Goal: Task Accomplishment & Management: Manage account settings

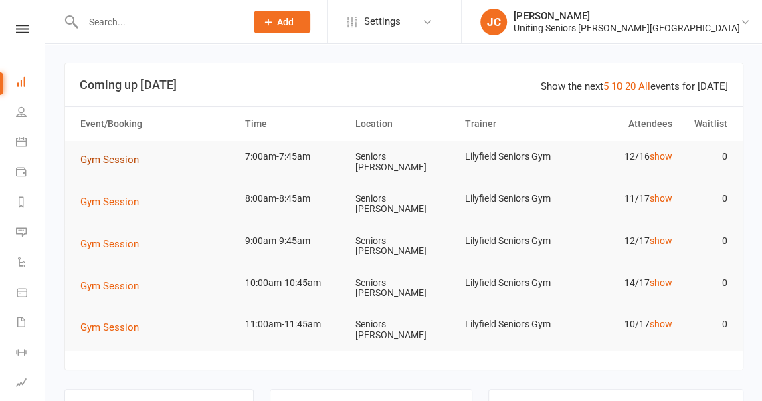
click at [97, 159] on span "Gym Session" at bounding box center [109, 160] width 59 height 12
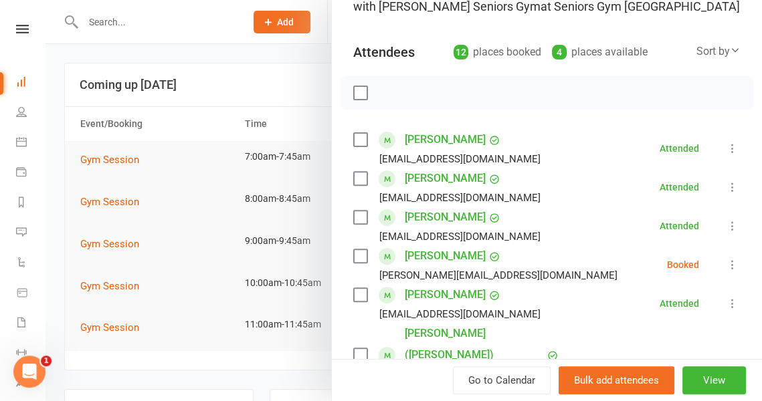
scroll to position [205, 0]
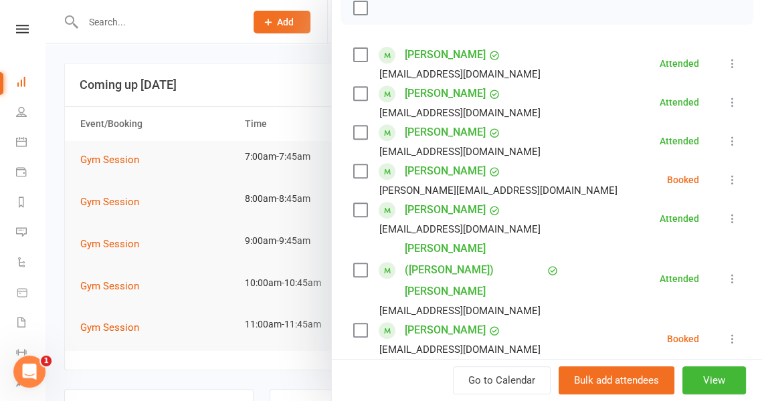
click at [726, 177] on icon at bounding box center [732, 179] width 13 height 13
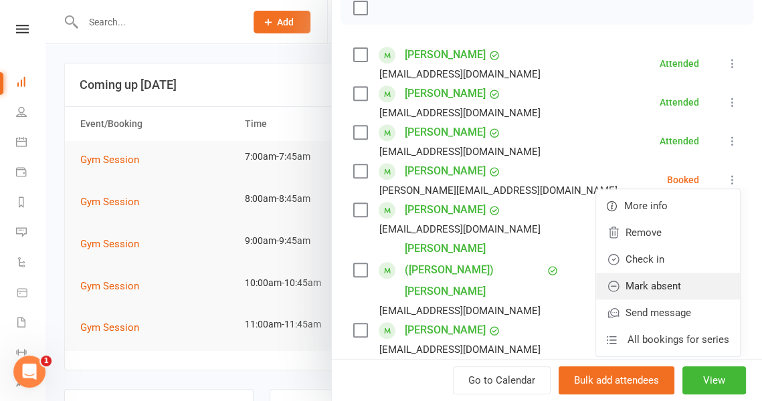
click at [673, 283] on link "Mark absent" at bounding box center [668, 286] width 144 height 27
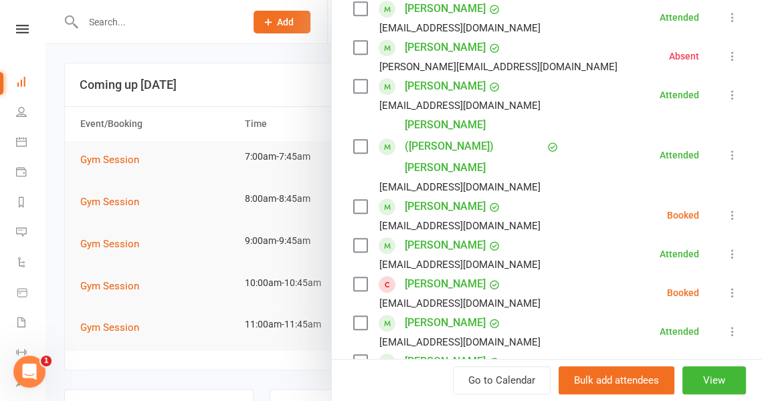
scroll to position [330, 0]
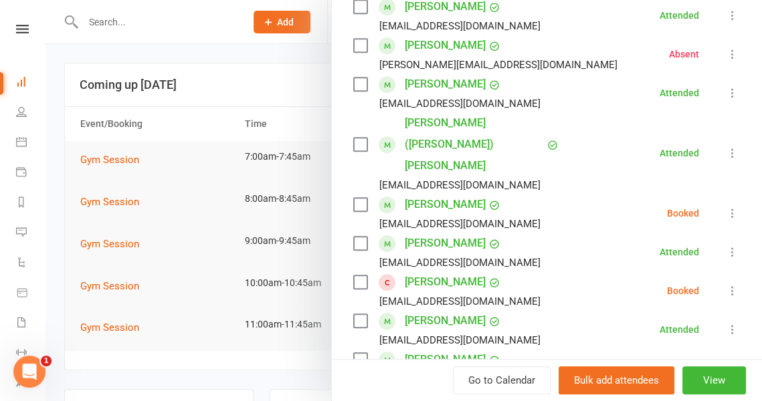
click at [724, 283] on button at bounding box center [732, 291] width 16 height 16
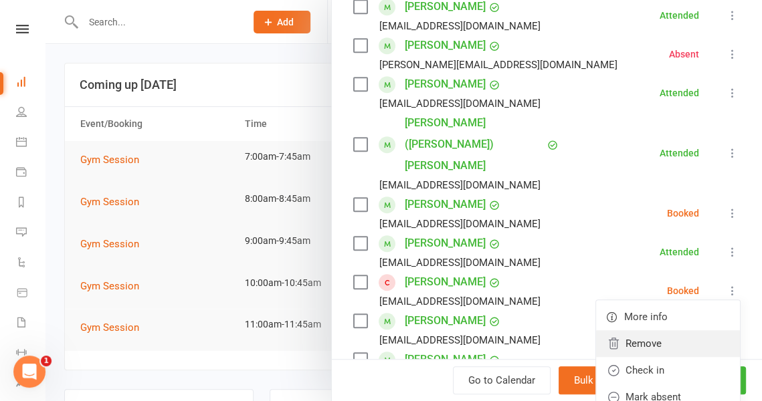
click at [675, 330] on link "Remove" at bounding box center [668, 343] width 144 height 27
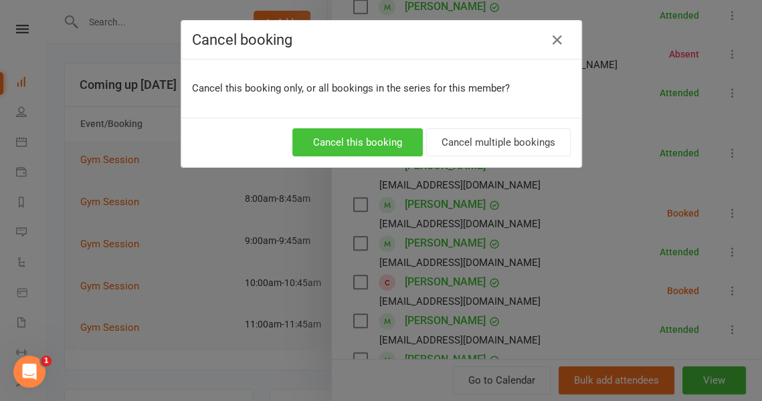
click at [368, 140] on button "Cancel this booking" at bounding box center [357, 142] width 130 height 28
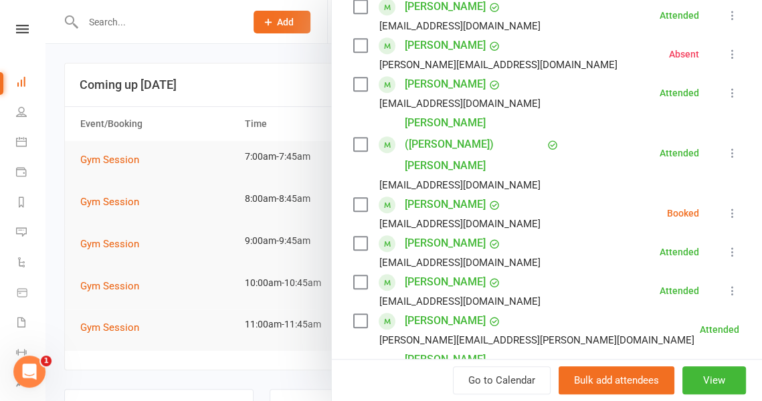
click at [726, 207] on icon at bounding box center [732, 213] width 13 height 13
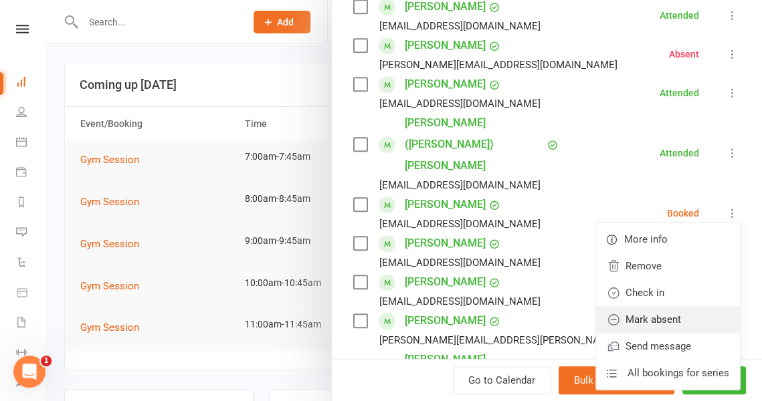
click at [633, 306] on link "Mark absent" at bounding box center [668, 319] width 144 height 27
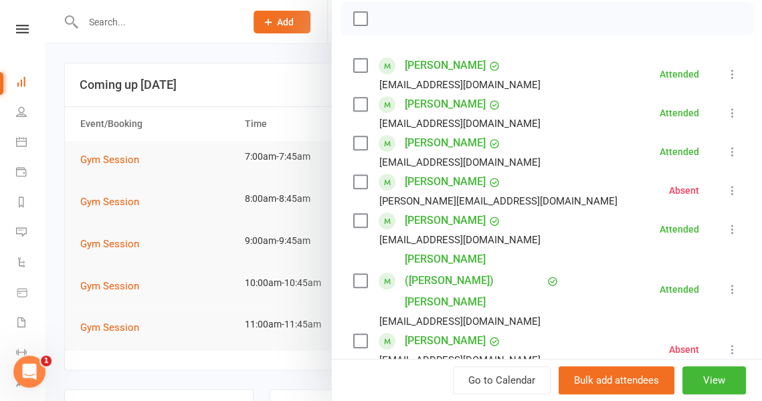
scroll to position [193, 0]
click at [196, 133] on div at bounding box center [403, 200] width 716 height 401
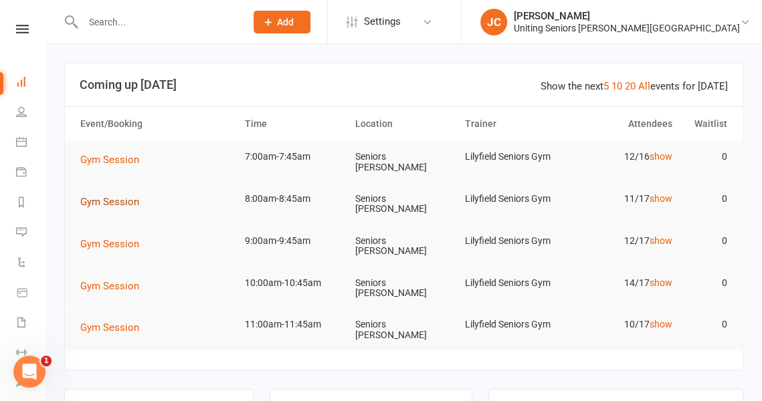
click at [123, 196] on span "Gym Session" at bounding box center [109, 202] width 59 height 12
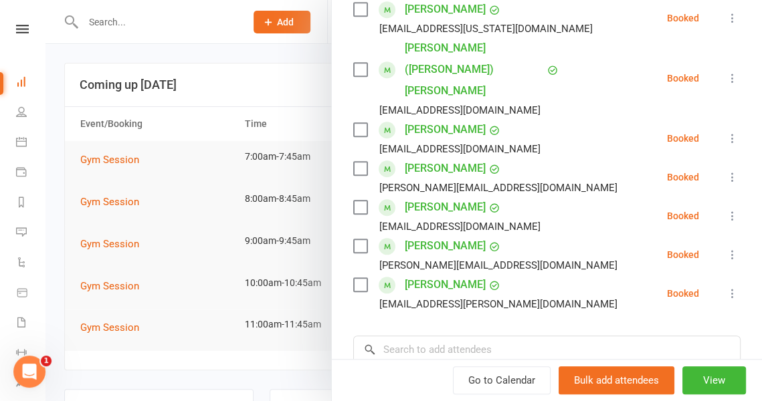
scroll to position [407, 0]
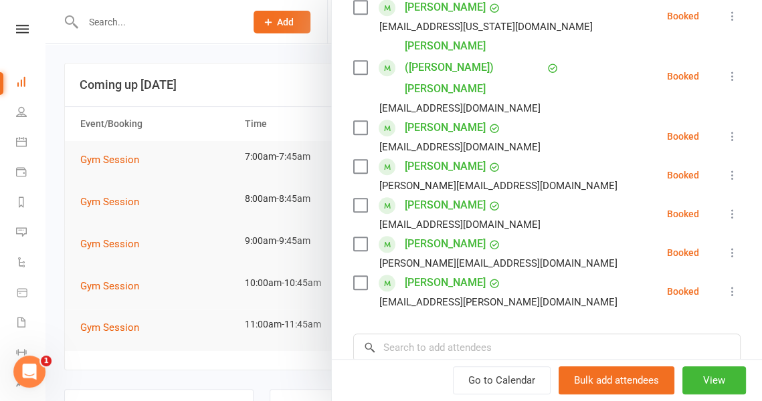
click at [197, 168] on div at bounding box center [403, 200] width 716 height 401
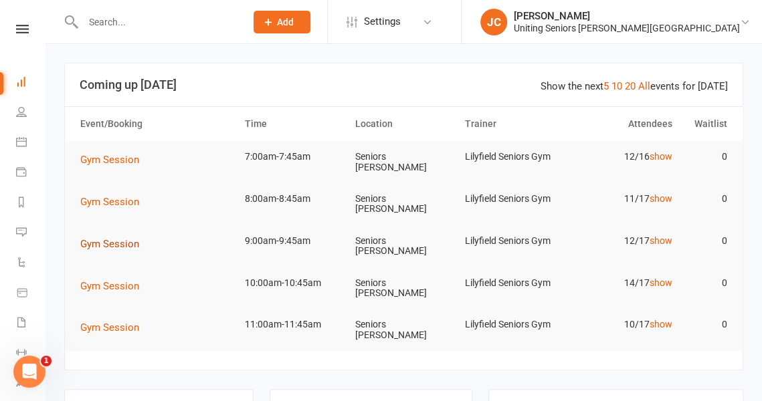
click at [131, 238] on span "Gym Session" at bounding box center [109, 244] width 59 height 12
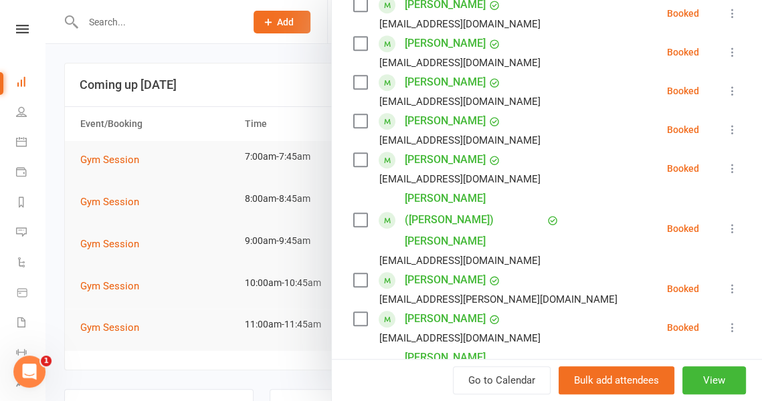
scroll to position [442, 0]
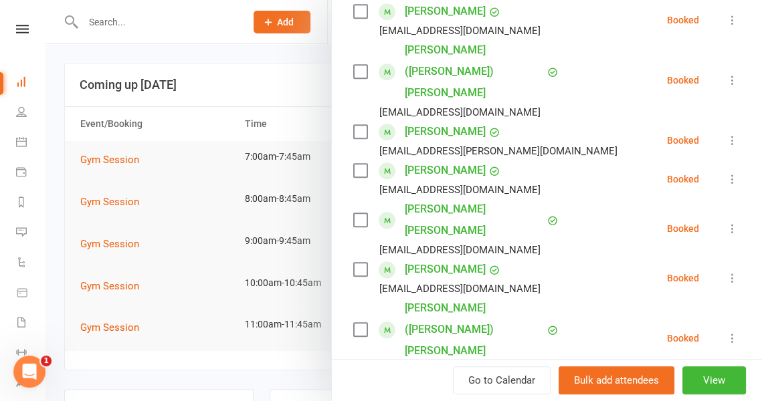
click at [286, 91] on div at bounding box center [403, 200] width 716 height 401
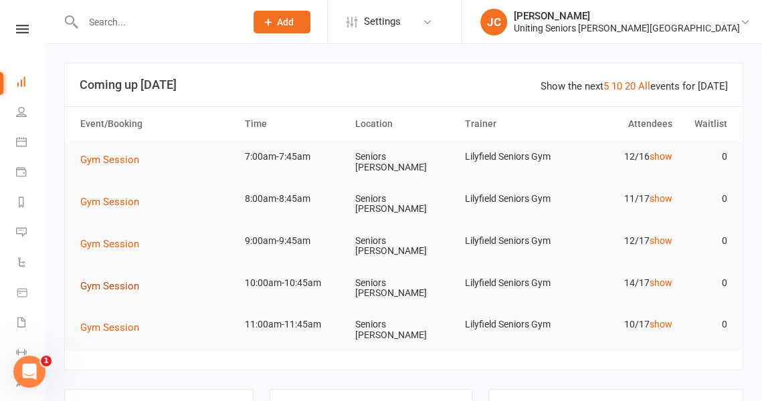
click at [113, 280] on span "Gym Session" at bounding box center [109, 286] width 59 height 12
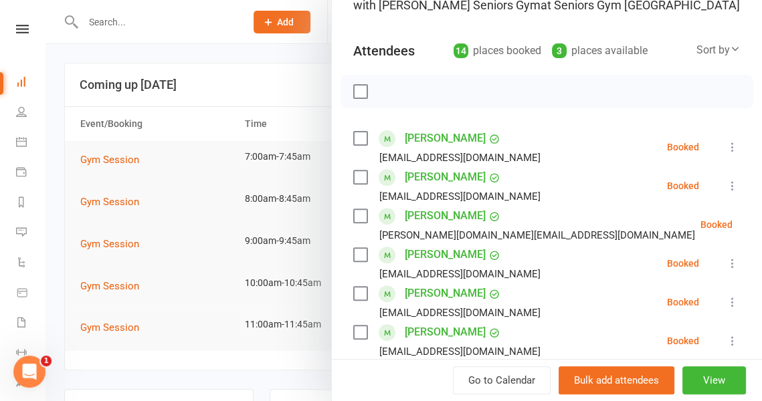
scroll to position [0, 0]
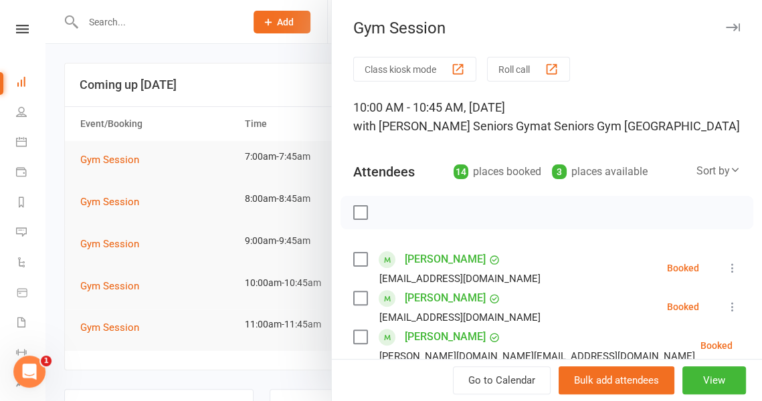
click at [310, 84] on div at bounding box center [403, 200] width 716 height 401
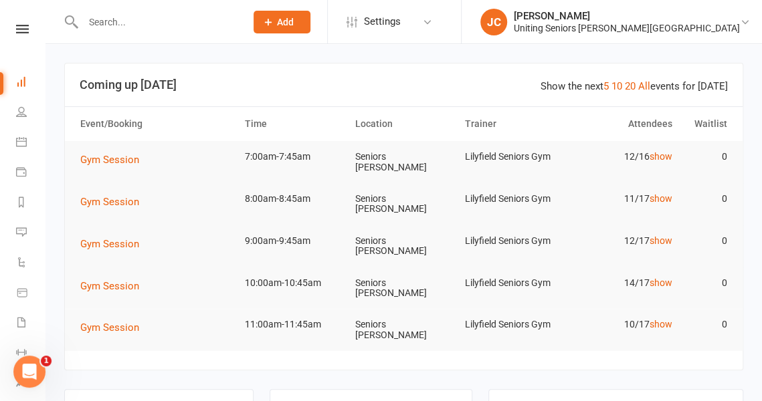
click at [156, 18] on input "text" at bounding box center [157, 22] width 157 height 19
click at [24, 143] on icon at bounding box center [21, 141] width 11 height 11
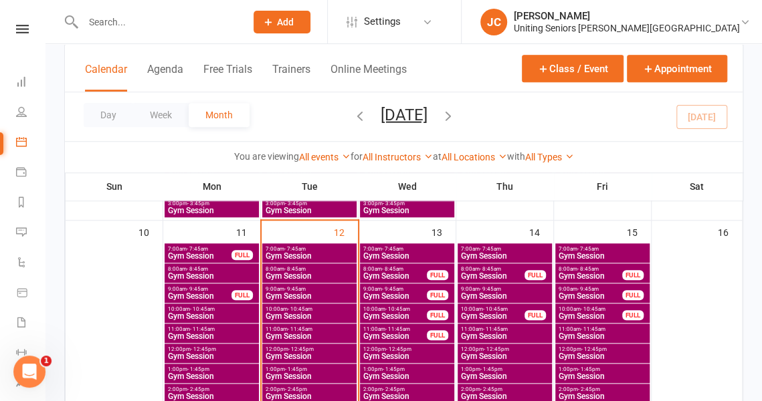
scroll to position [473, 0]
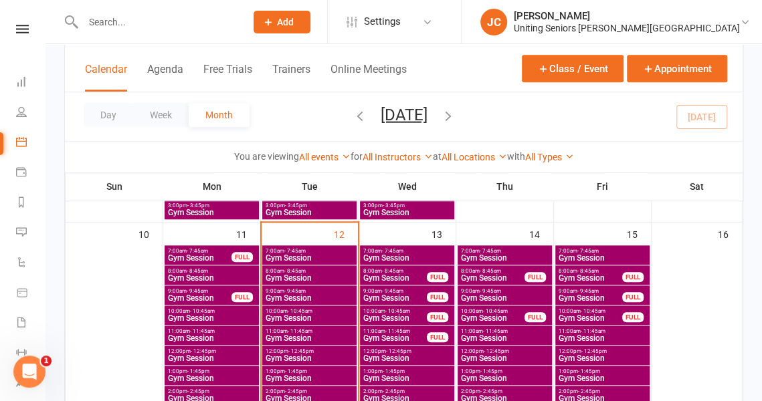
click at [510, 254] on span "Gym Session" at bounding box center [504, 258] width 89 height 8
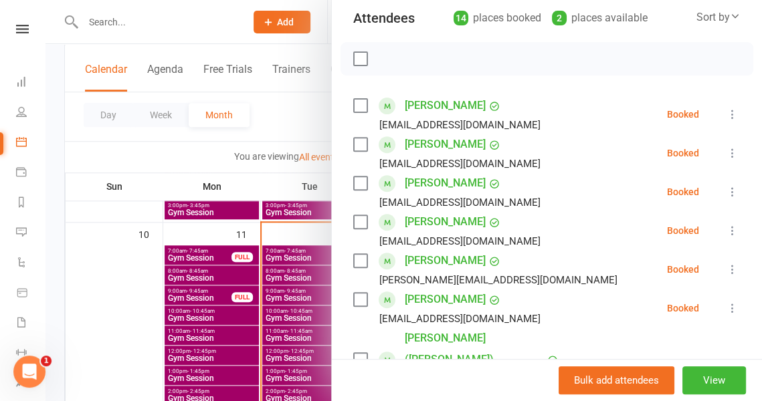
scroll to position [154, 0]
click at [304, 133] on div at bounding box center [403, 200] width 716 height 401
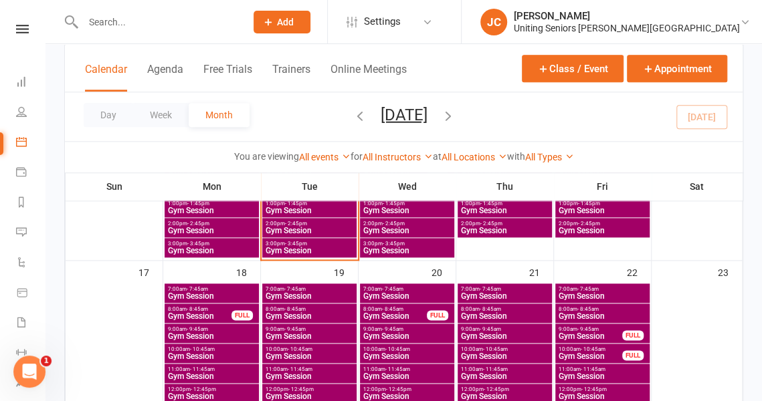
scroll to position [641, 0]
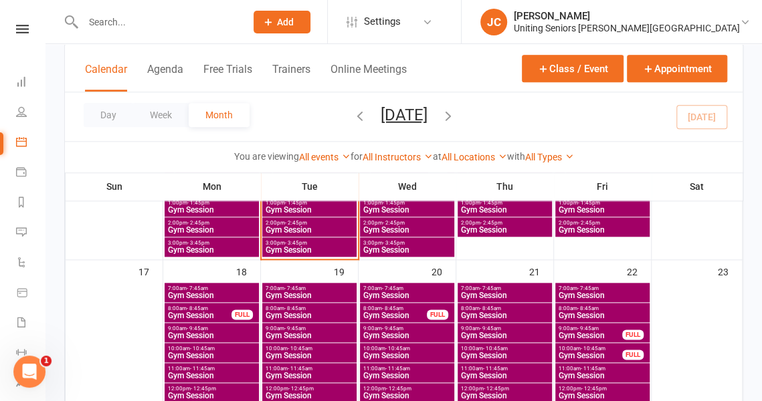
click at [308, 288] on span "7:00am - 7:45am" at bounding box center [309, 289] width 89 height 6
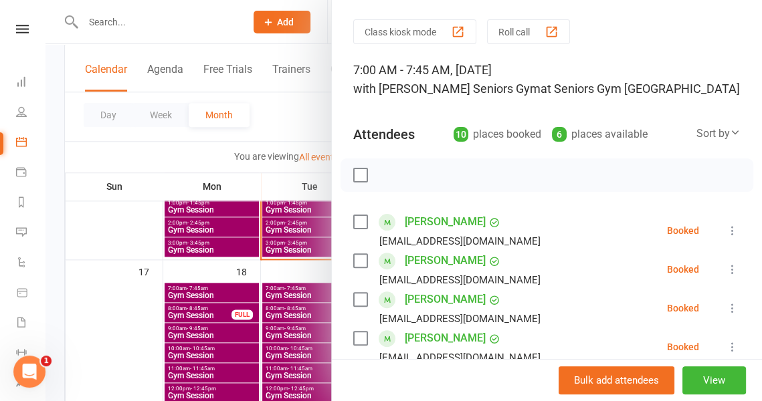
scroll to position [38, 0]
click at [298, 117] on div at bounding box center [403, 200] width 716 height 401
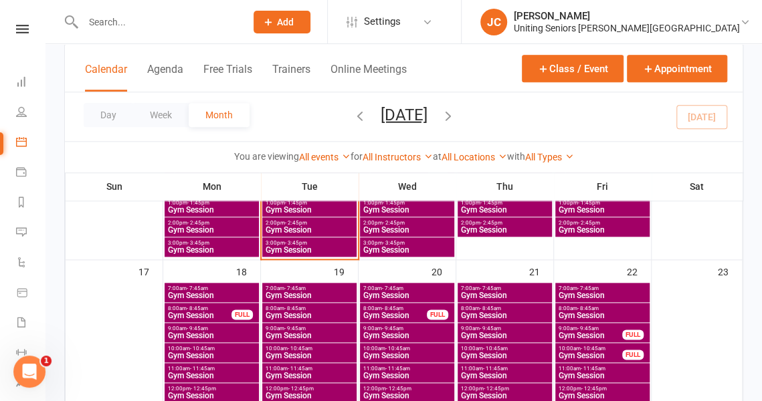
click at [502, 292] on span "Gym Session" at bounding box center [504, 296] width 89 height 8
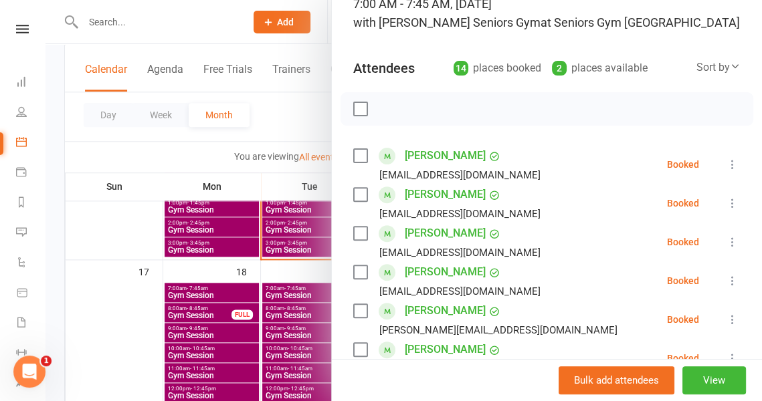
scroll to position [104, 0]
click at [273, 149] on div at bounding box center [403, 200] width 716 height 401
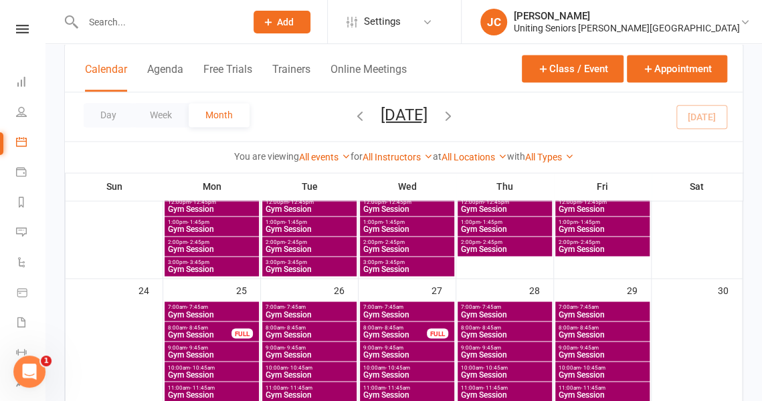
scroll to position [835, 0]
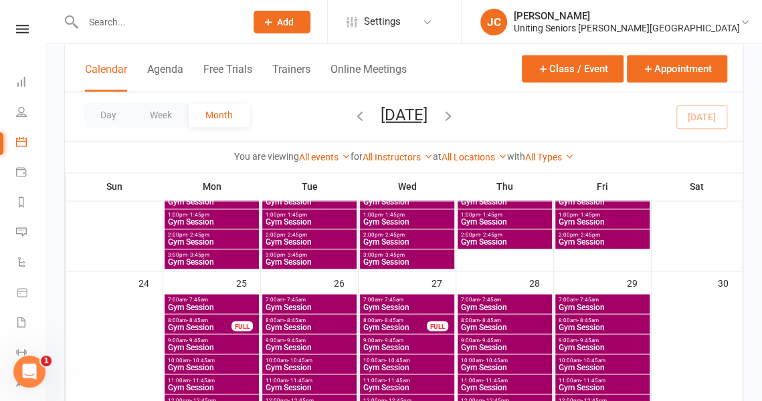
click at [308, 299] on span "7:00am - 7:45am" at bounding box center [309, 300] width 89 height 6
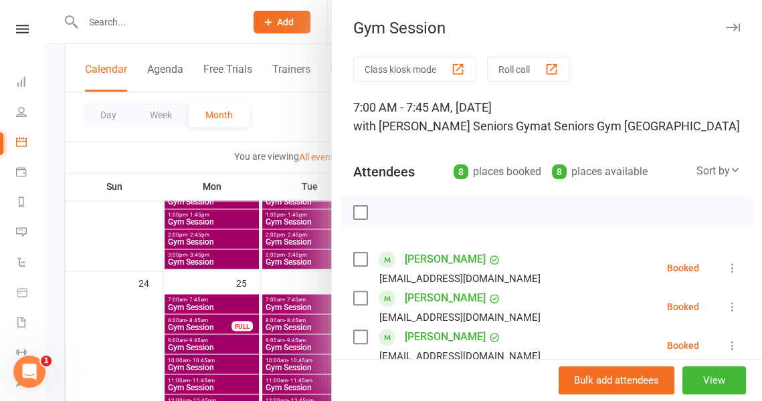
scroll to position [56, 0]
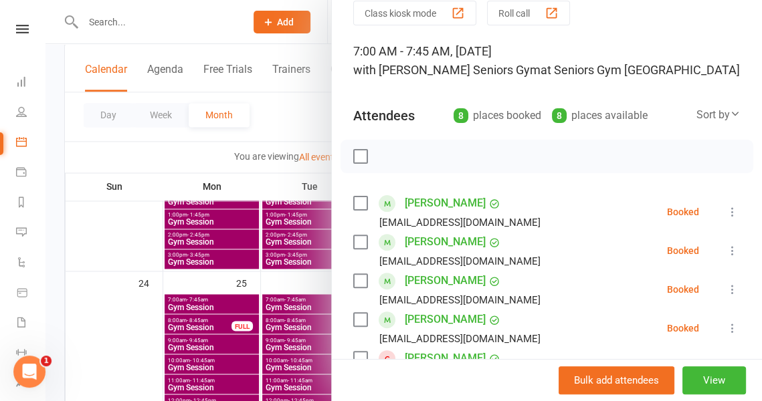
click at [726, 209] on icon at bounding box center [732, 211] width 13 height 13
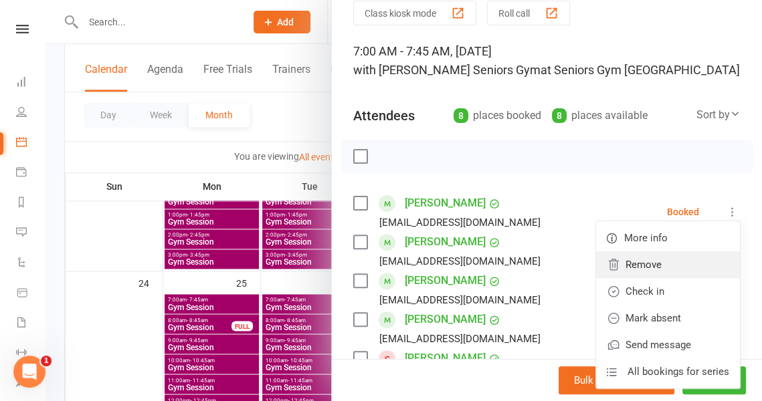
click at [657, 265] on link "Remove" at bounding box center [668, 264] width 144 height 27
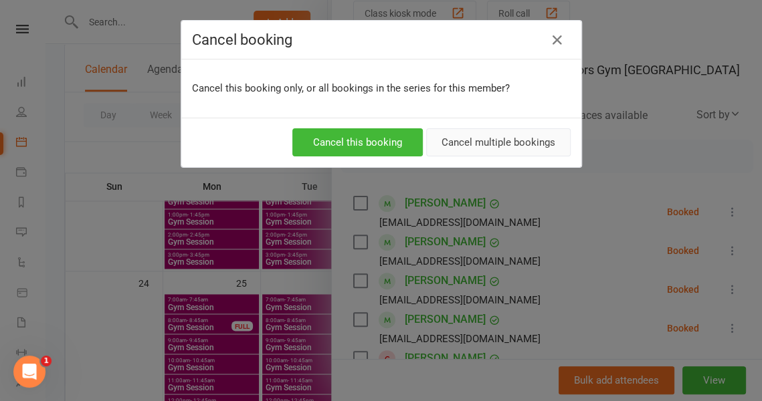
click at [534, 142] on button "Cancel multiple bookings" at bounding box center [498, 142] width 144 height 28
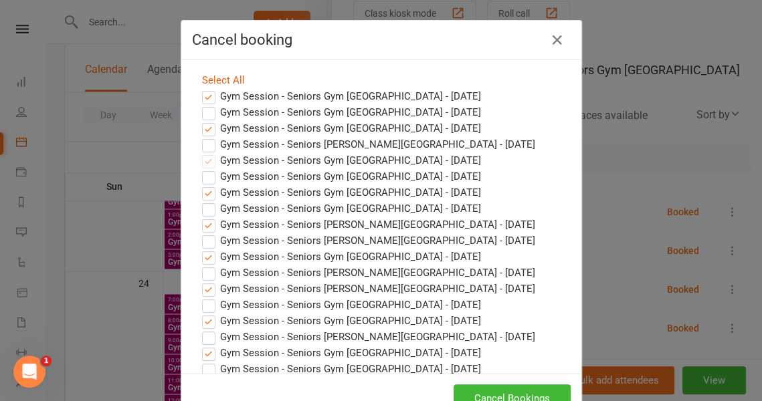
scroll to position [20, 0]
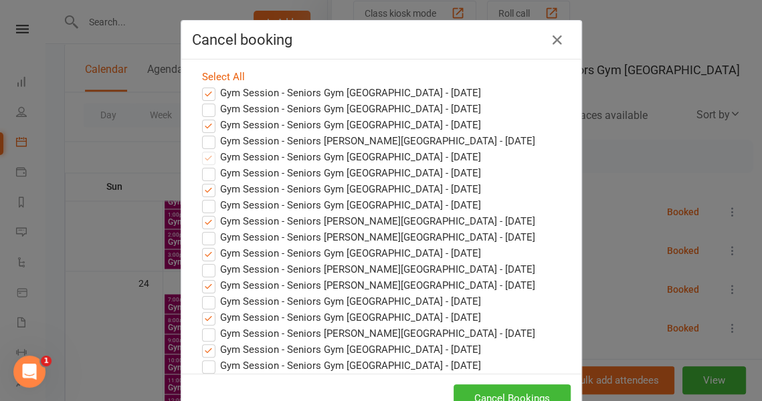
click at [203, 92] on label "Gym Session - Seniors Gym [GEOGRAPHIC_DATA] - [DATE]" at bounding box center [341, 93] width 279 height 16
click at [201, 85] on input "Gym Session - Seniors Gym [GEOGRAPHIC_DATA] - [DATE]" at bounding box center [196, 85] width 9 height 0
click at [207, 126] on label "Gym Session - Seniors Gym [GEOGRAPHIC_DATA] - [DATE]" at bounding box center [341, 125] width 279 height 16
click at [201, 117] on input "Gym Session - Seniors Gym [GEOGRAPHIC_DATA] - [DATE]" at bounding box center [196, 117] width 9 height 0
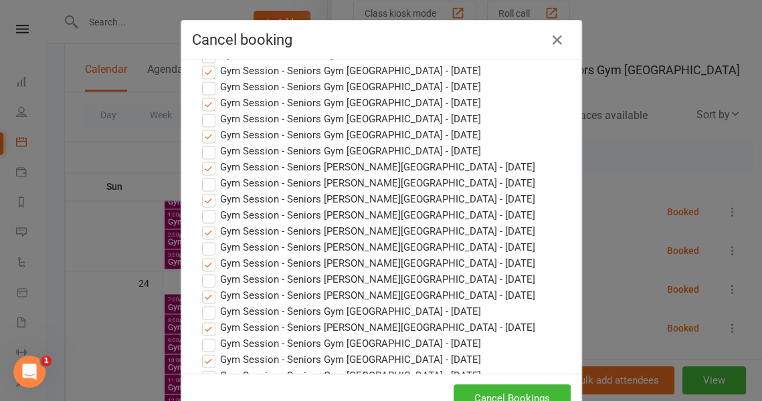
scroll to position [1176, 0]
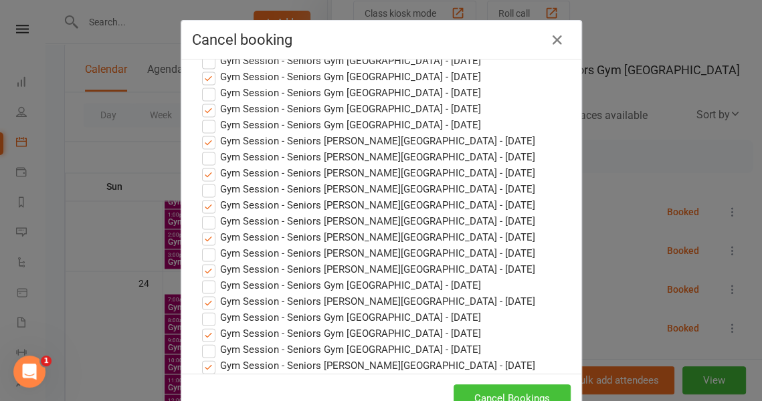
click at [539, 389] on button "Cancel Bookings" at bounding box center [511, 399] width 117 height 28
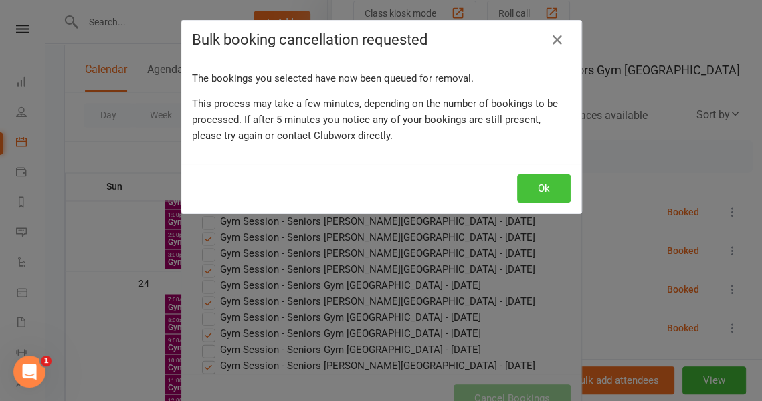
click at [536, 182] on button "Ok" at bounding box center [543, 189] width 53 height 28
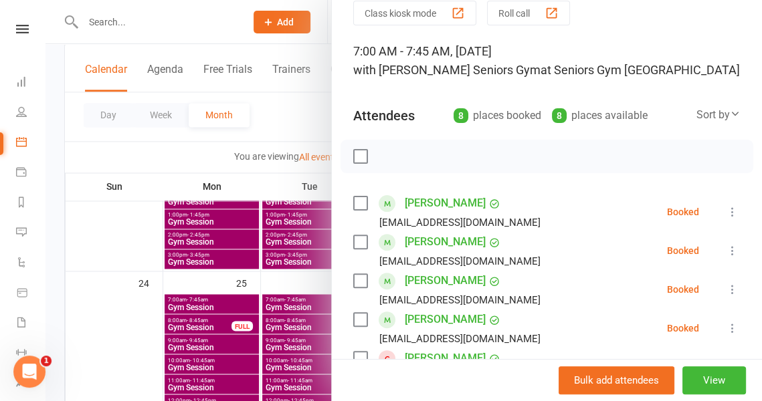
click at [282, 38] on div at bounding box center [403, 200] width 716 height 401
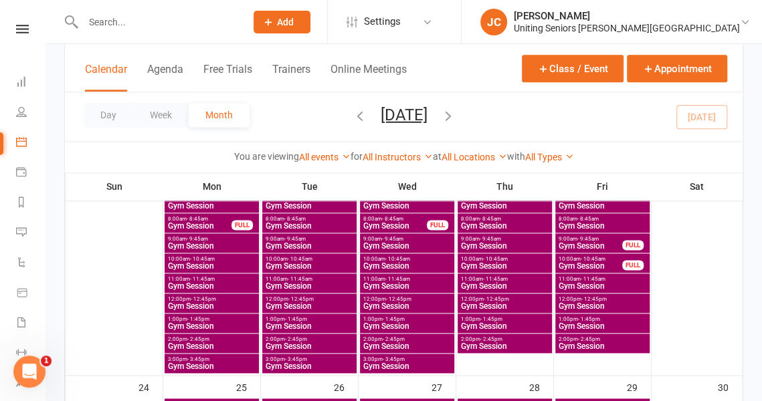
scroll to position [687, 0]
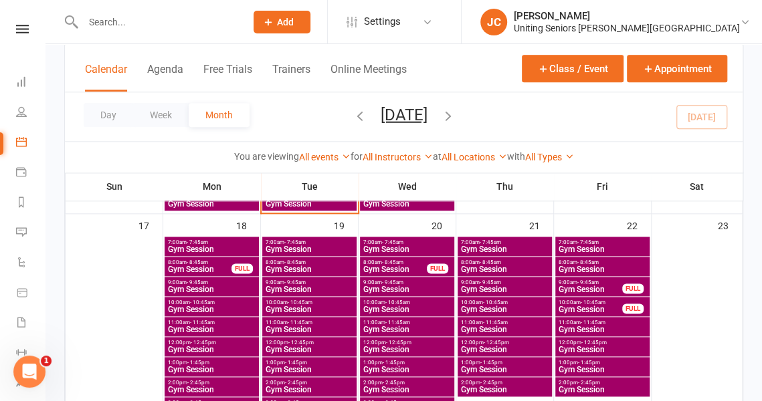
click at [330, 252] on span "Gym Session" at bounding box center [309, 249] width 89 height 8
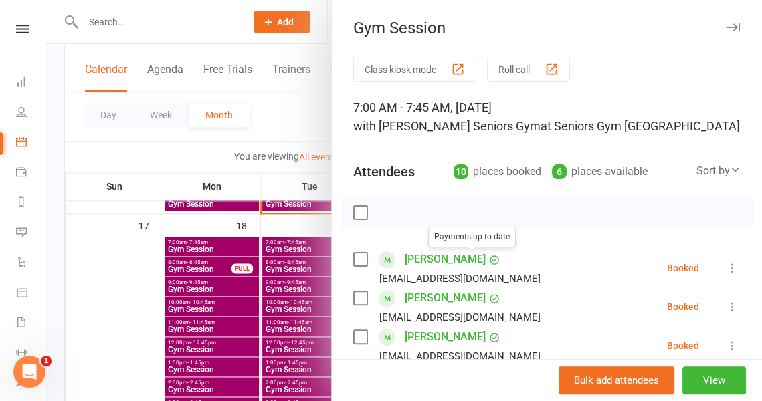
scroll to position [33, 0]
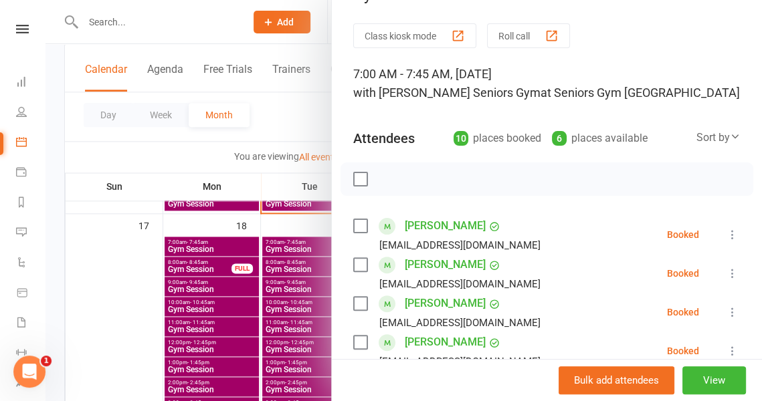
click at [292, 124] on div at bounding box center [403, 200] width 716 height 401
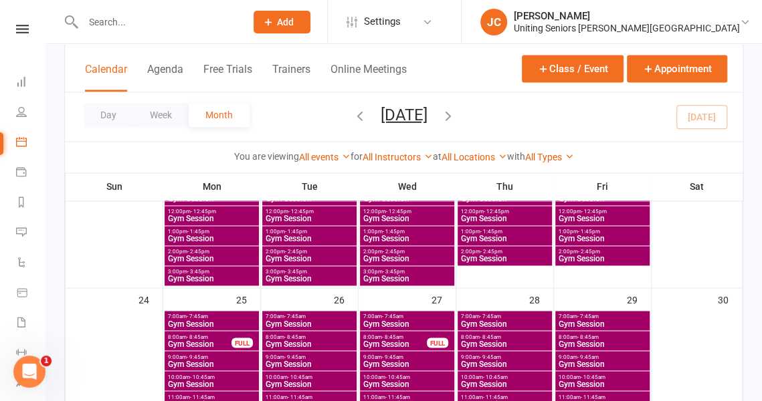
scroll to position [819, 0]
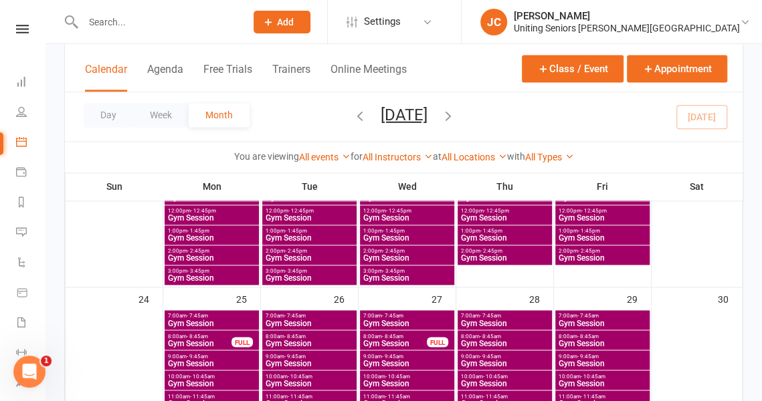
click at [317, 326] on div "7:00am - 7:45am Gym Session" at bounding box center [309, 319] width 94 height 19
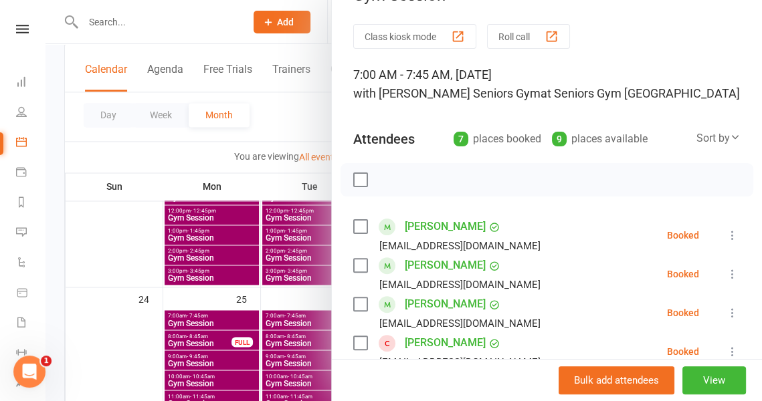
scroll to position [35, 0]
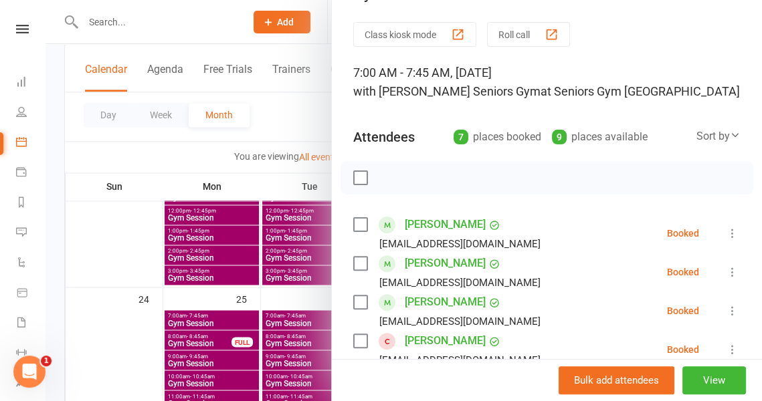
click at [296, 35] on div at bounding box center [403, 200] width 716 height 401
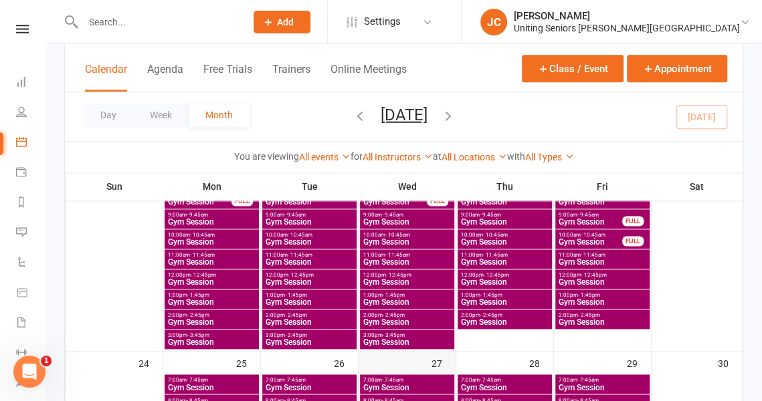
scroll to position [642, 0]
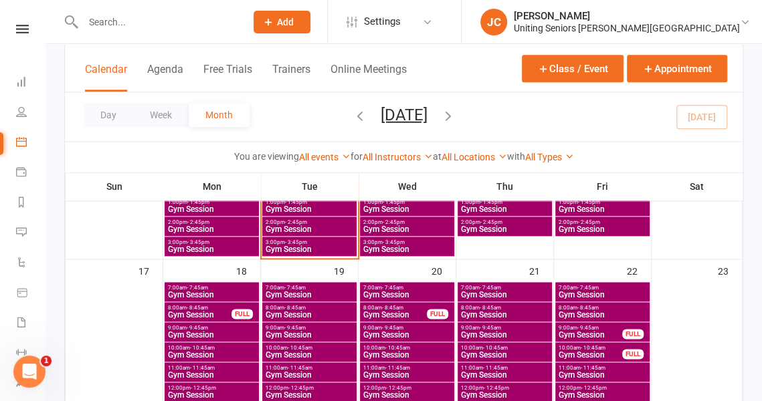
click at [416, 311] on span "Gym Session" at bounding box center [394, 315] width 65 height 8
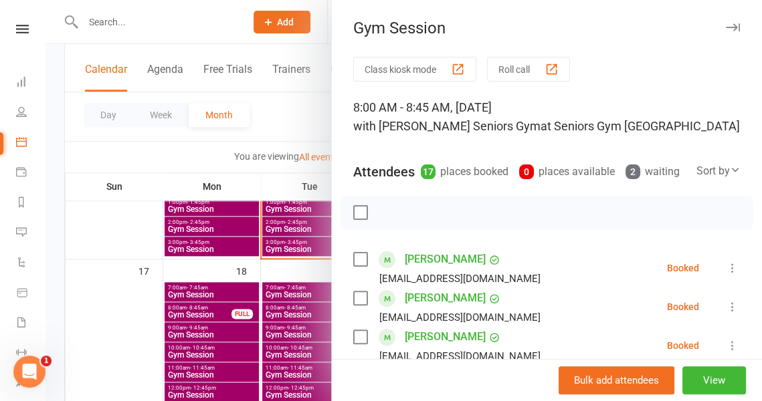
click at [285, 31] on div at bounding box center [403, 200] width 716 height 401
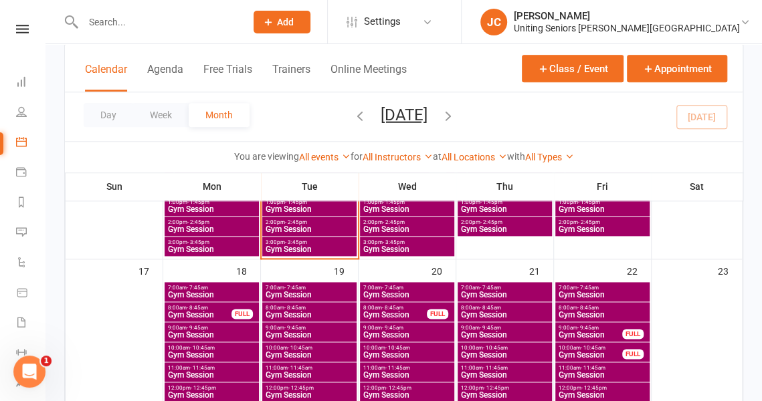
click at [173, 25] on input "text" at bounding box center [157, 22] width 157 height 19
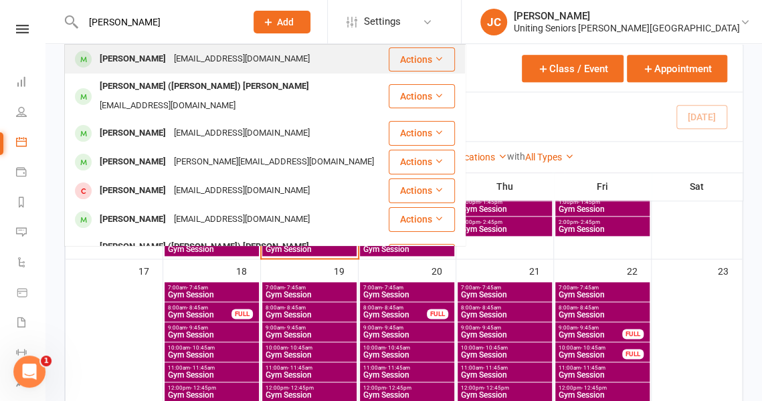
type input "[PERSON_NAME]"
click at [181, 60] on div "[EMAIL_ADDRESS][DOMAIN_NAME]" at bounding box center [242, 58] width 144 height 19
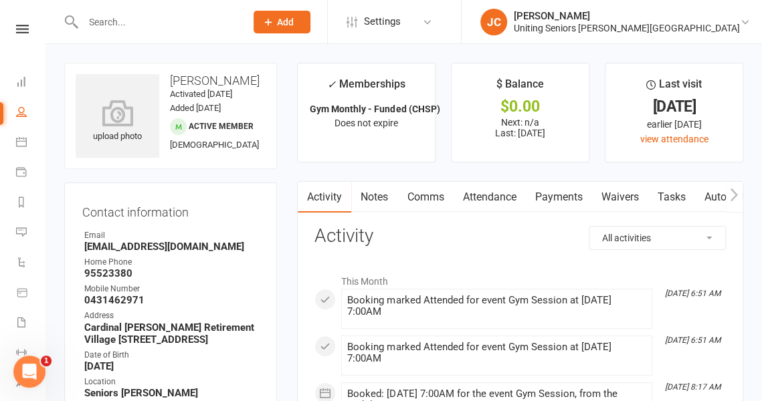
click at [739, 197] on button "button" at bounding box center [734, 197] width 17 height 30
click at [741, 191] on button "button" at bounding box center [734, 197] width 17 height 30
click at [622, 191] on link "Mobile App" at bounding box center [620, 197] width 72 height 31
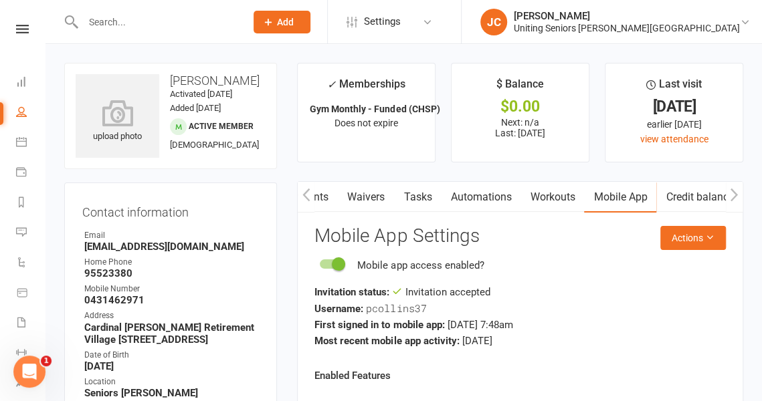
click at [187, 29] on input "text" at bounding box center [157, 22] width 157 height 19
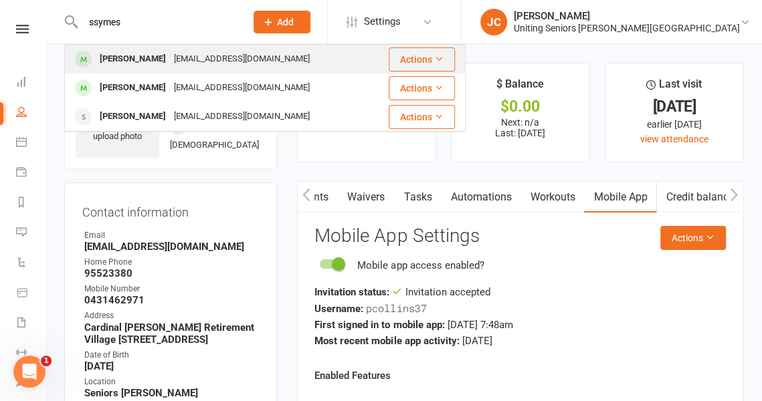
type input "ssymes"
click at [187, 54] on div "[EMAIL_ADDRESS][DOMAIN_NAME]" at bounding box center [242, 58] width 144 height 19
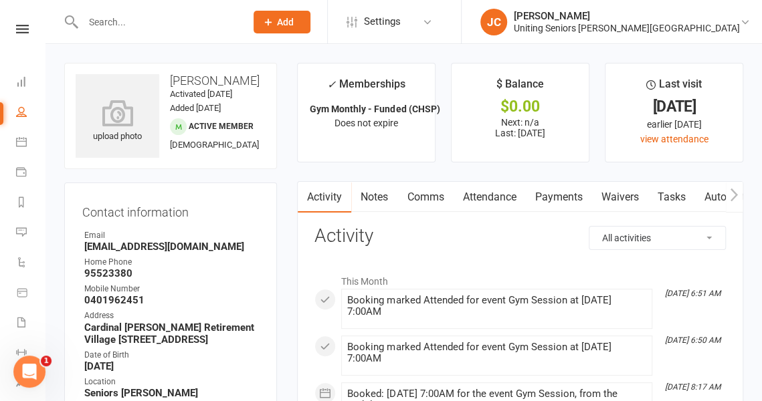
click at [727, 201] on button "button" at bounding box center [734, 197] width 17 height 30
click at [627, 185] on link "Mobile App" at bounding box center [620, 197] width 72 height 31
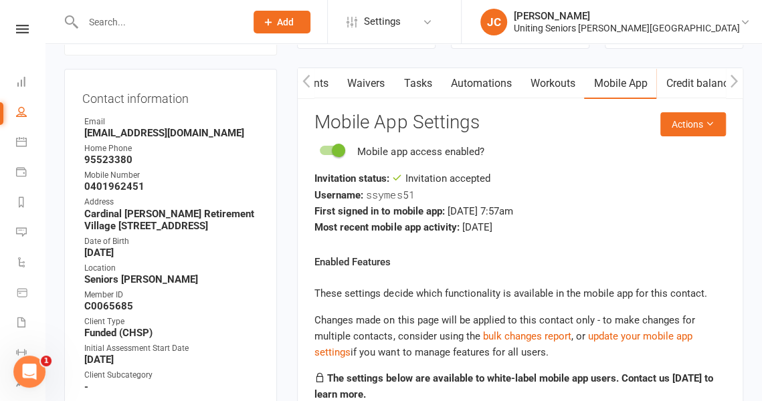
scroll to position [116, 0]
